Goal: Transaction & Acquisition: Book appointment/travel/reservation

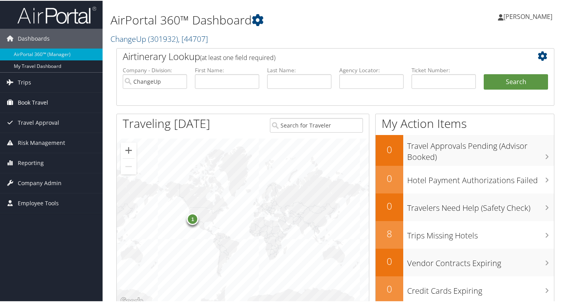
click at [34, 97] on span "Book Travel" at bounding box center [33, 102] width 30 height 20
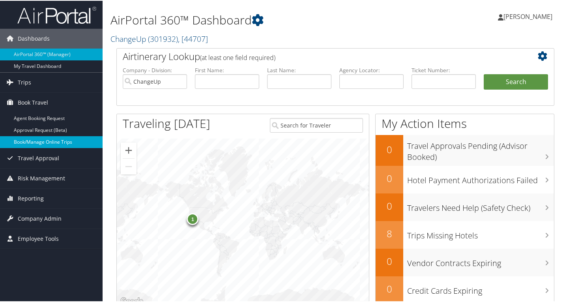
click at [36, 143] on link "Book/Manage Online Trips" at bounding box center [51, 141] width 103 height 12
